Goal: Find specific page/section: Find specific page/section

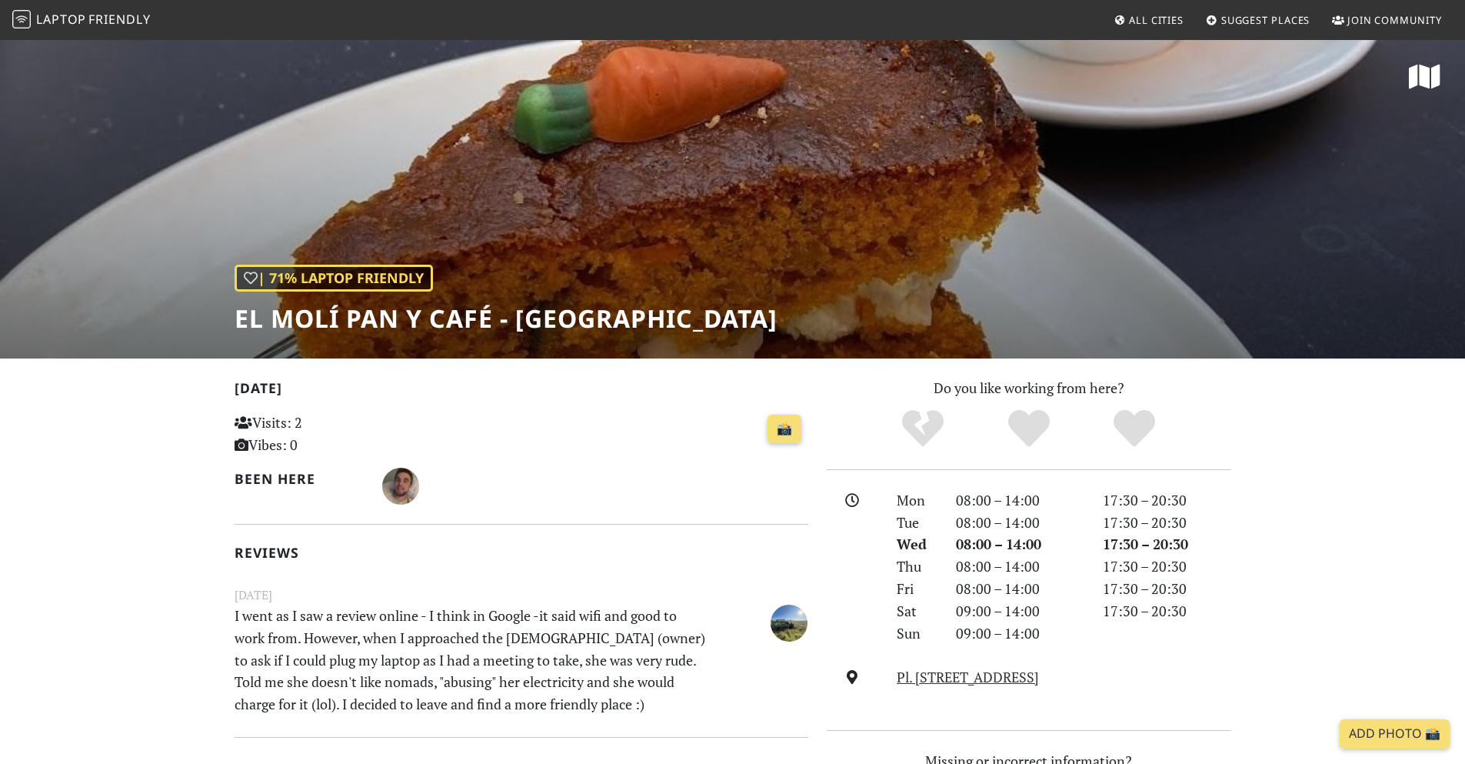
click at [1154, 24] on span "All Cities" at bounding box center [1156, 20] width 55 height 14
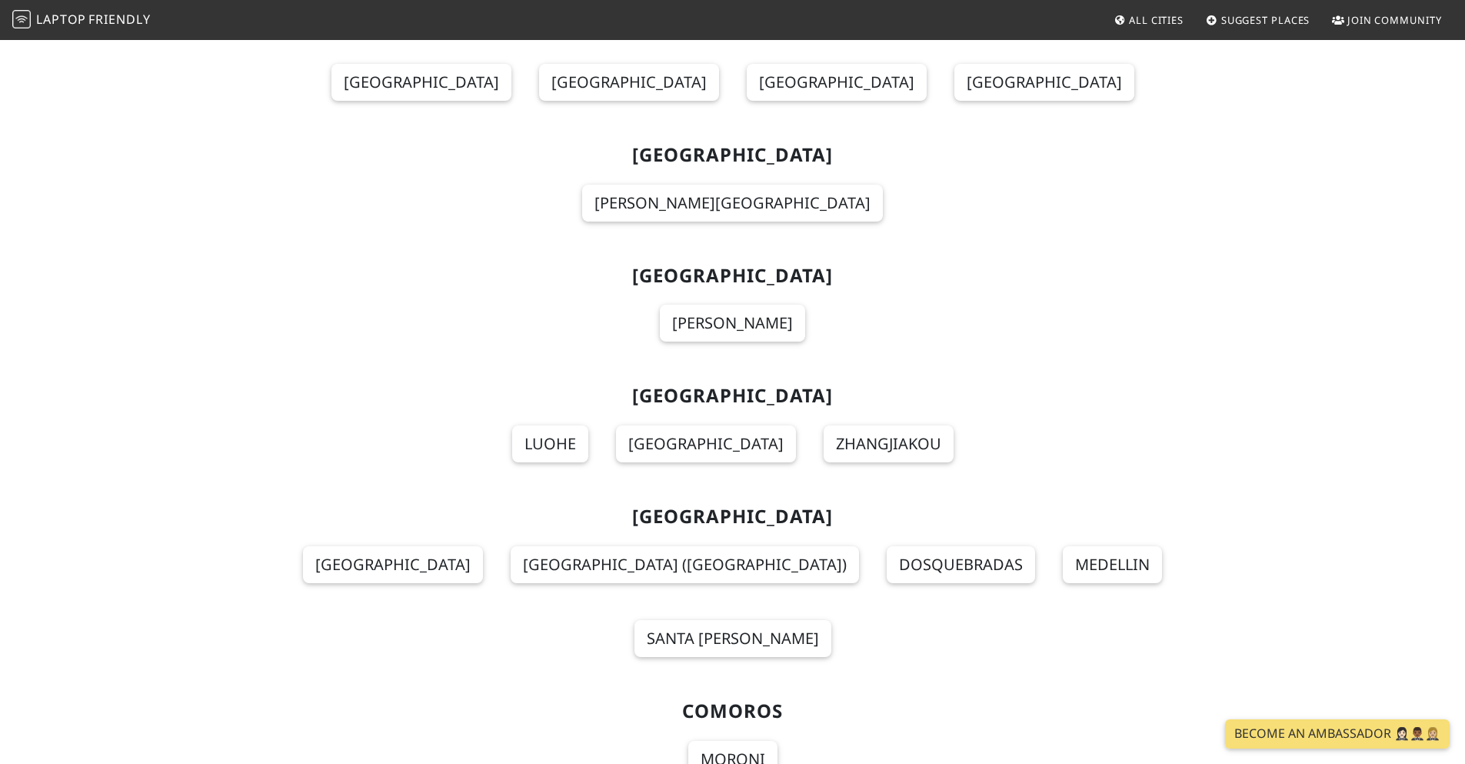
scroll to position [13881, 0]
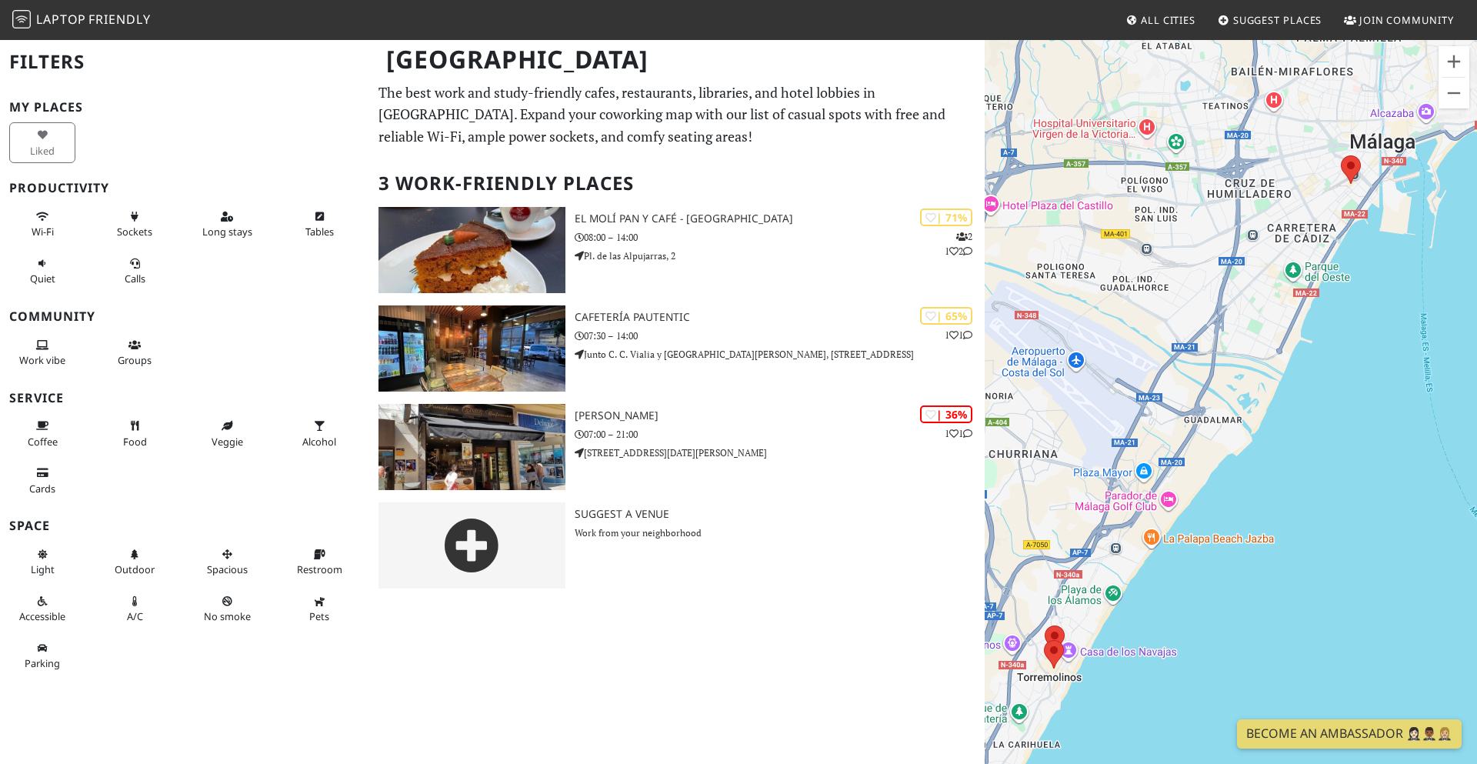
drag, startPoint x: 1255, startPoint y: 355, endPoint x: 1101, endPoint y: 441, distance: 177.0
click at [1101, 441] on div "To navigate, press the arrow keys." at bounding box center [1231, 420] width 492 height 764
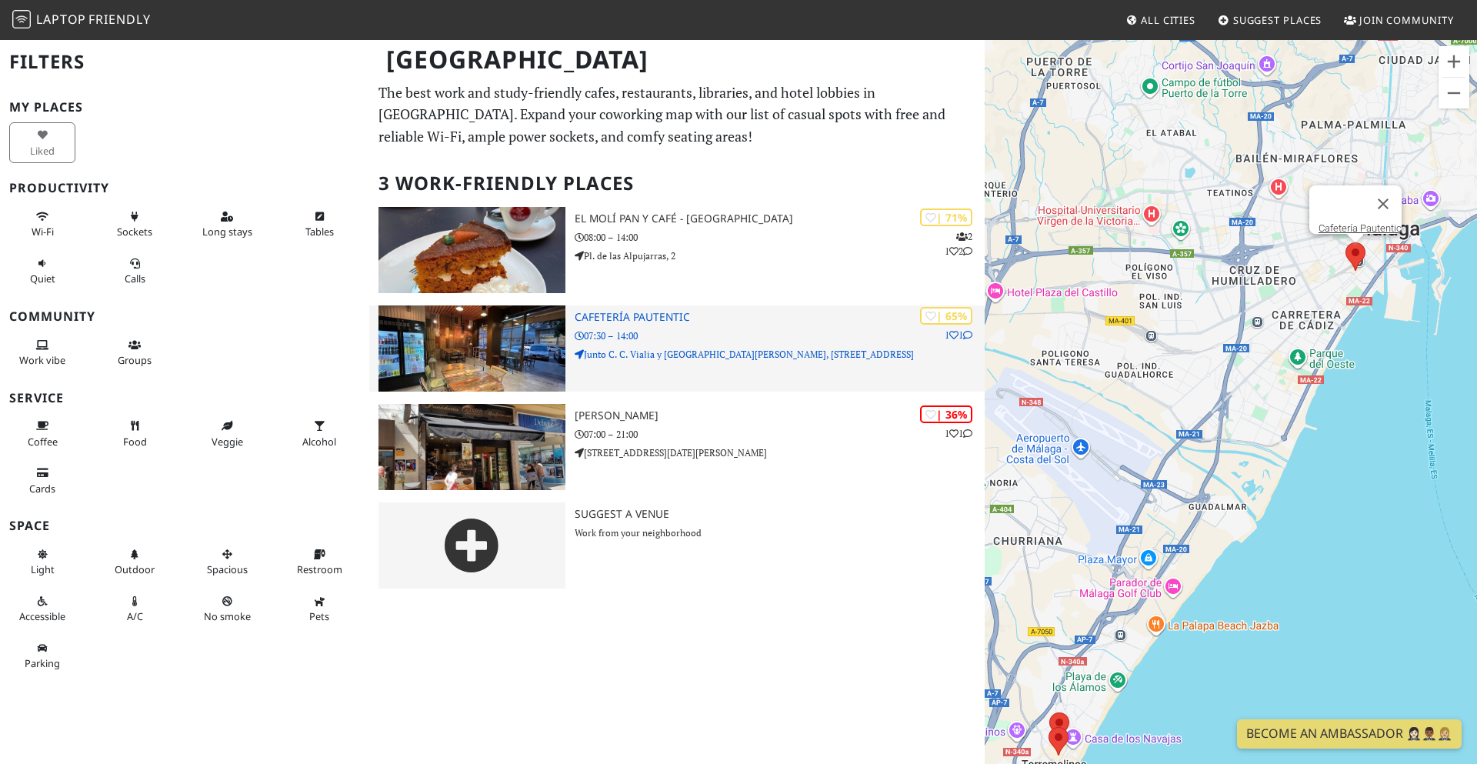
click at [669, 315] on h3 "Cafetería Pautentic" at bounding box center [780, 317] width 410 height 13
